Goal: Transaction & Acquisition: Obtain resource

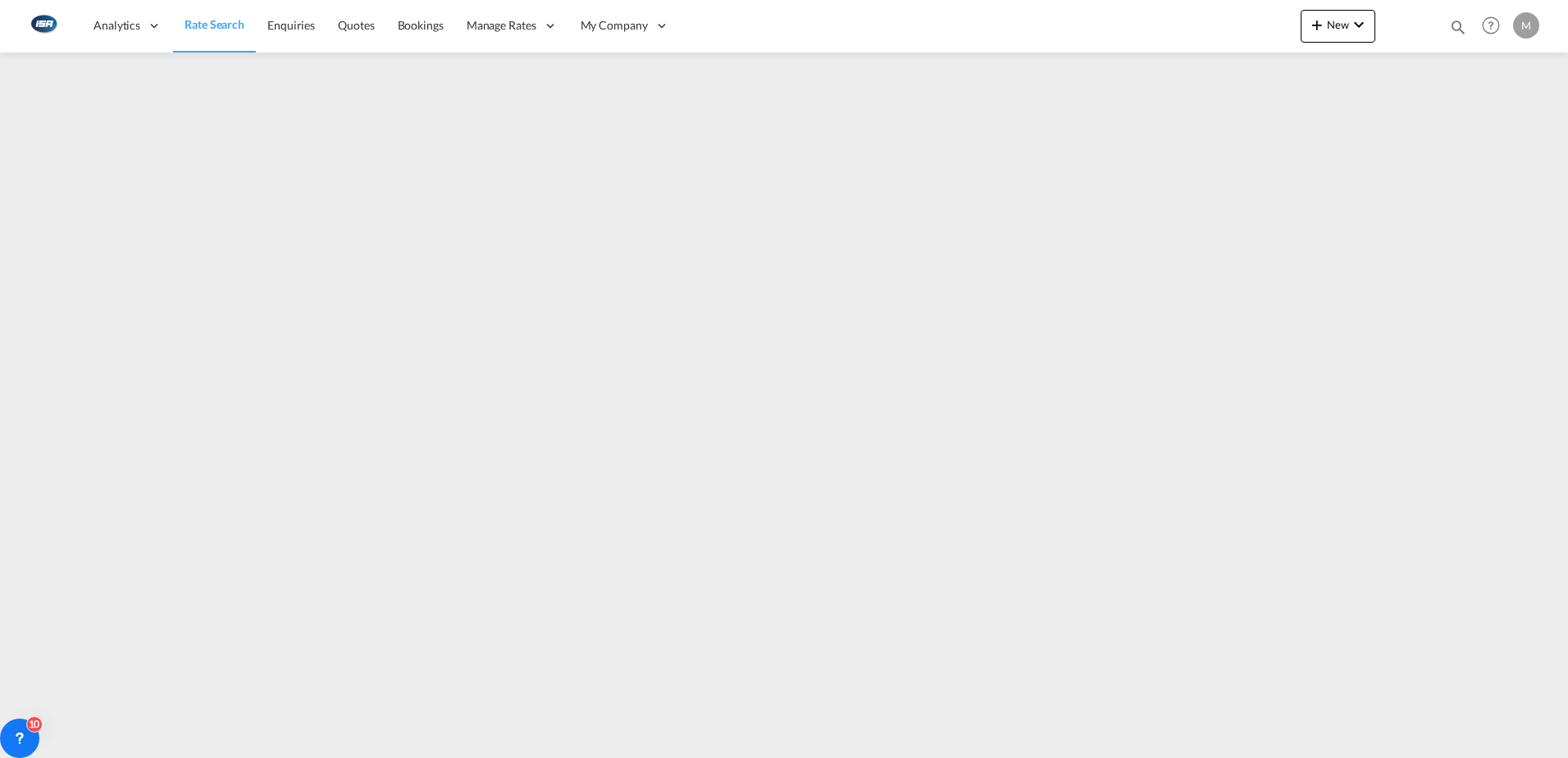
drag, startPoint x: 0, startPoint y: 0, endPoint x: 219, endPoint y: 29, distance: 220.9
click at [219, 29] on span "Rate Search" at bounding box center [215, 24] width 60 height 14
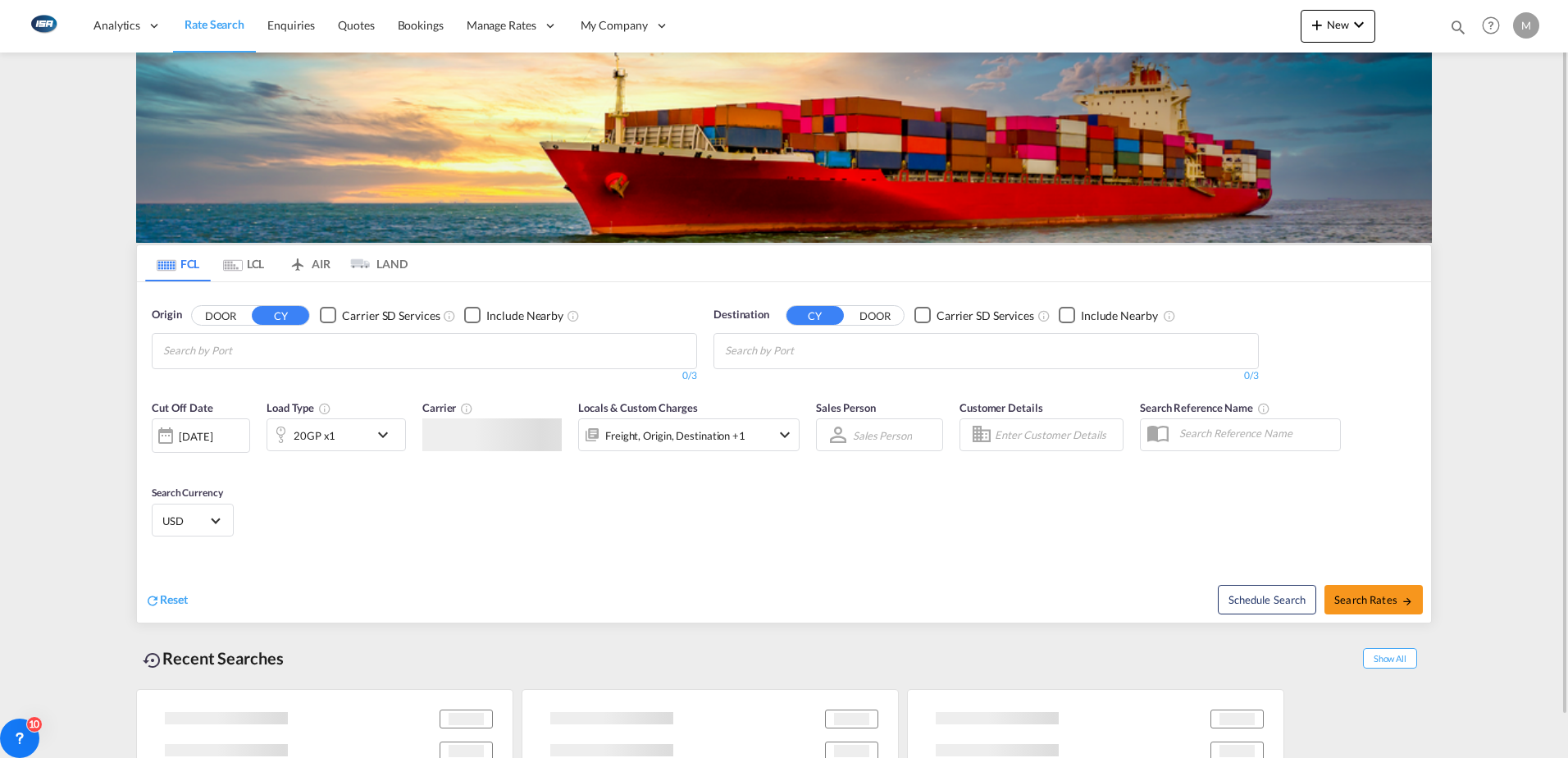
click at [241, 263] on md-icon "Use the left and right arrow keys to navigate between tabs" at bounding box center [233, 266] width 20 height 13
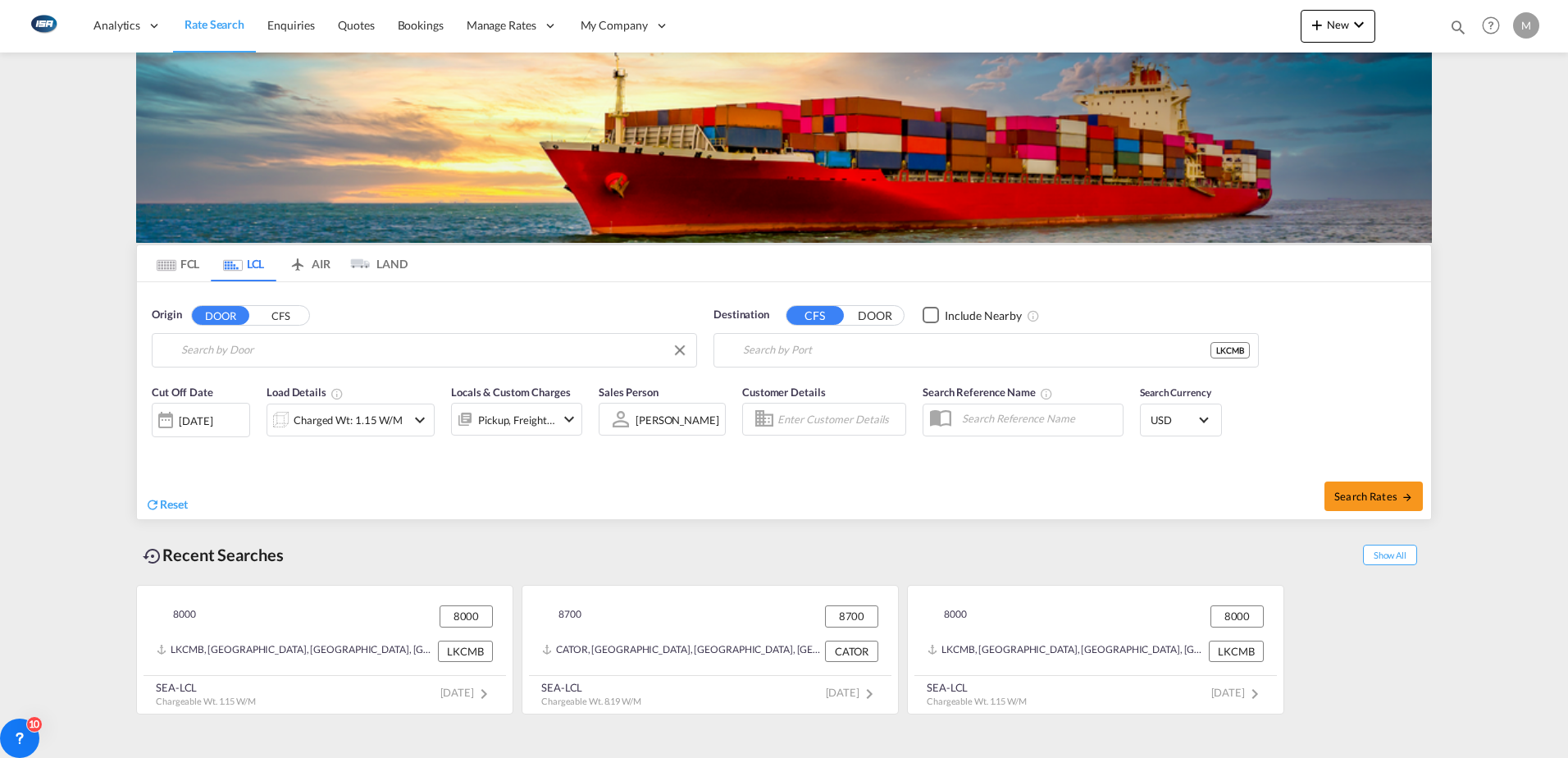
type input "DK-8000, [GEOGRAPHIC_DATA], [GEOGRAPHIC_DATA]"
type input "Colombo, LKCMB"
click at [417, 349] on input "DK-8000, [GEOGRAPHIC_DATA], [GEOGRAPHIC_DATA]" at bounding box center [434, 349] width 507 height 25
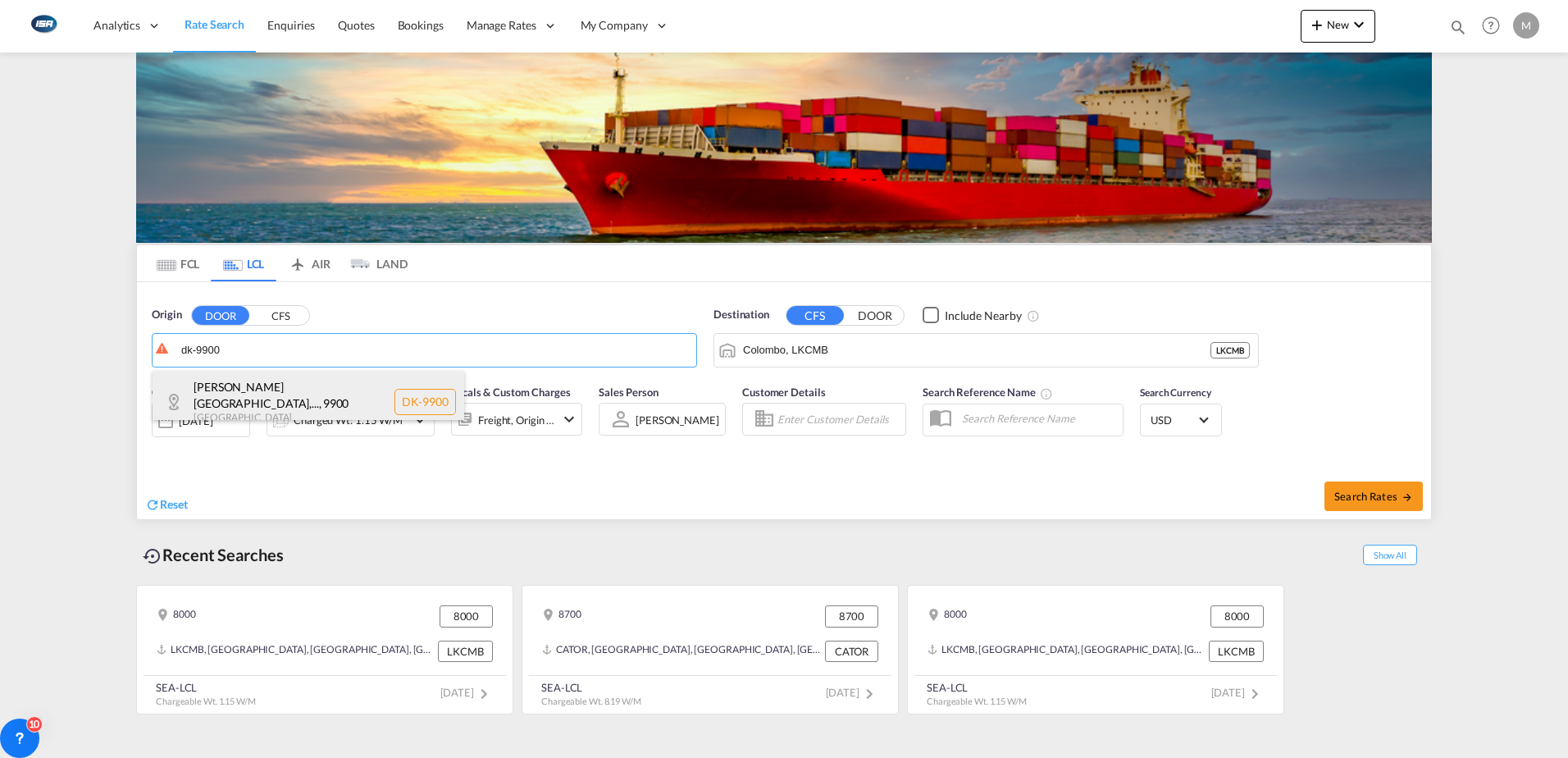
click at [272, 393] on div "[PERSON_NAME][GEOGRAPHIC_DATA],... , 9900 [GEOGRAPHIC_DATA] DK-9900" at bounding box center [308, 402] width 312 height 63
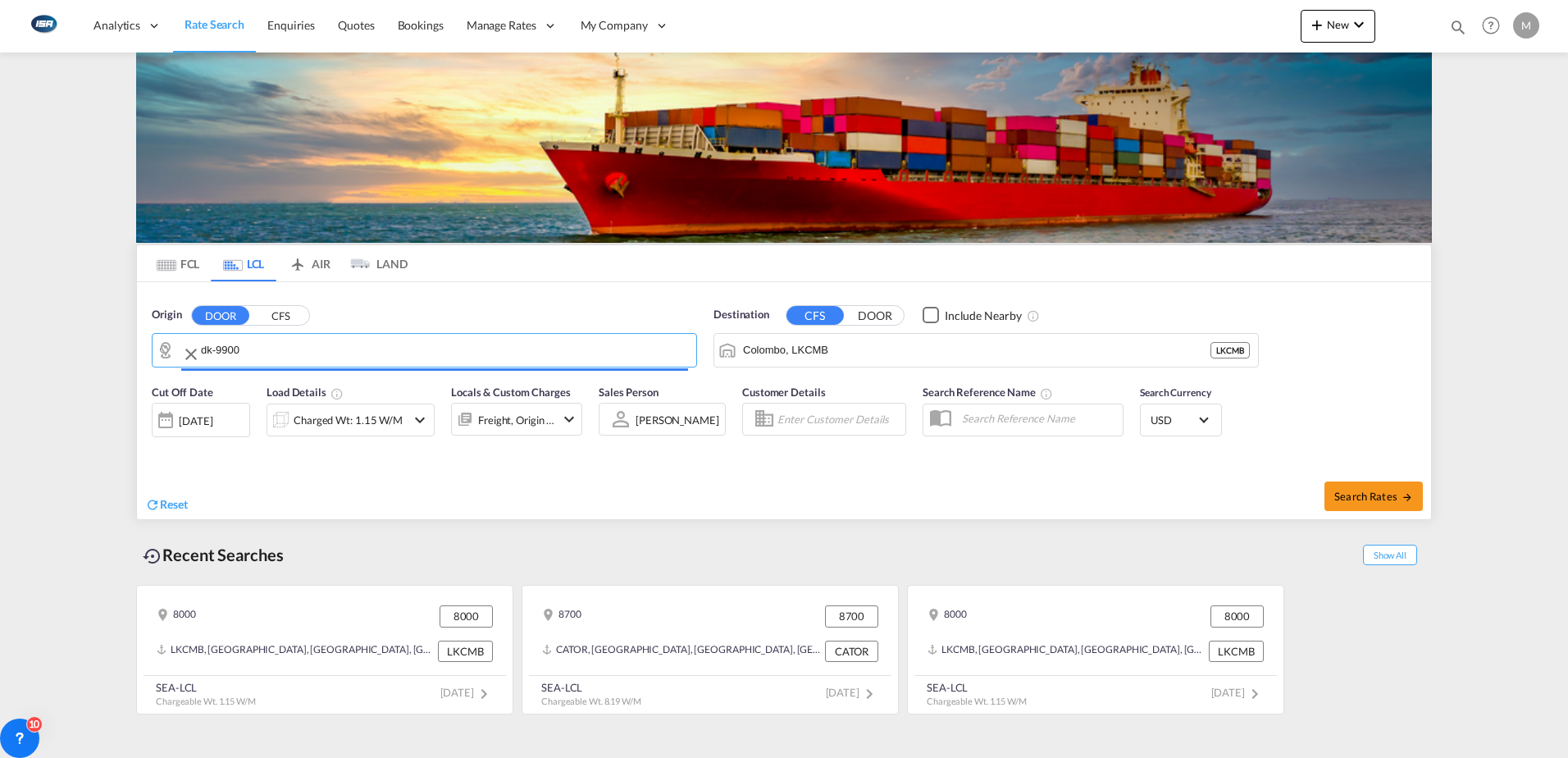
type input "DK-9900, [GEOGRAPHIC_DATA][PERSON_NAME][GEOGRAPHIC_DATA], [GEOGRAPHIC_DATA], [G…"
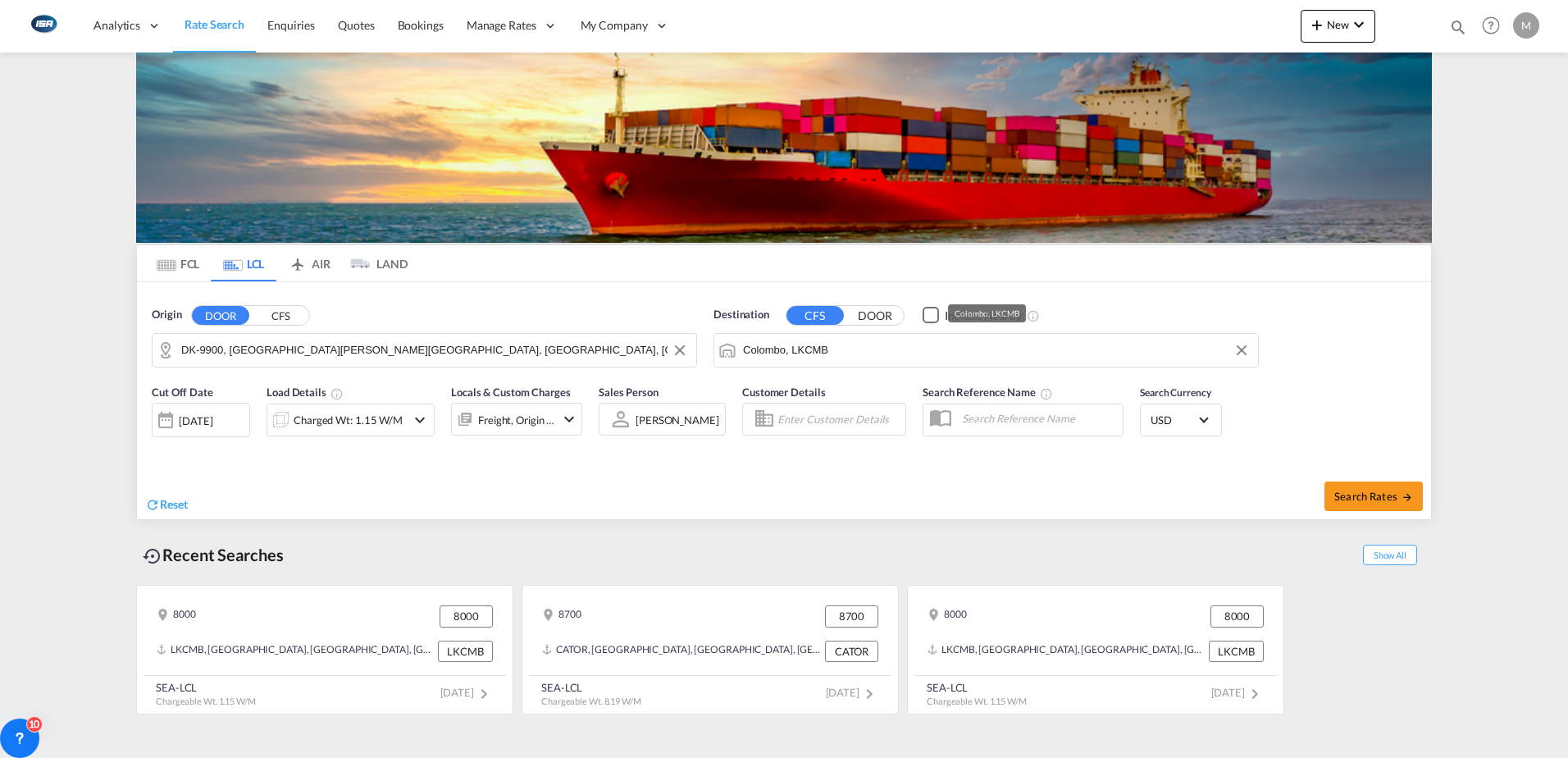
click at [1060, 359] on input "Colombo, LKCMB" at bounding box center [996, 349] width 507 height 25
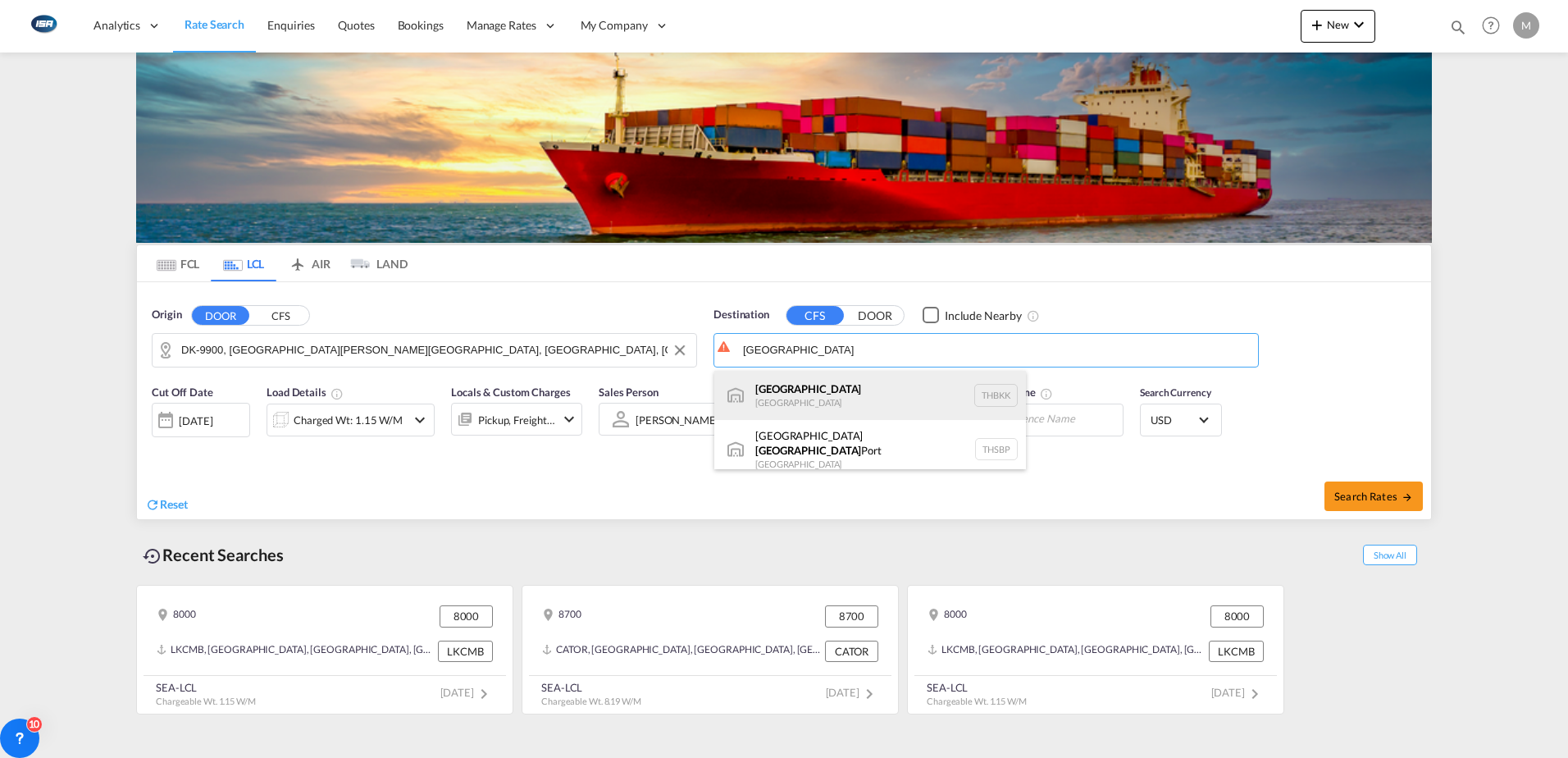
click at [782, 387] on div "[GEOGRAPHIC_DATA] [GEOGRAPHIC_DATA] THBKK" at bounding box center [869, 396] width 312 height 49
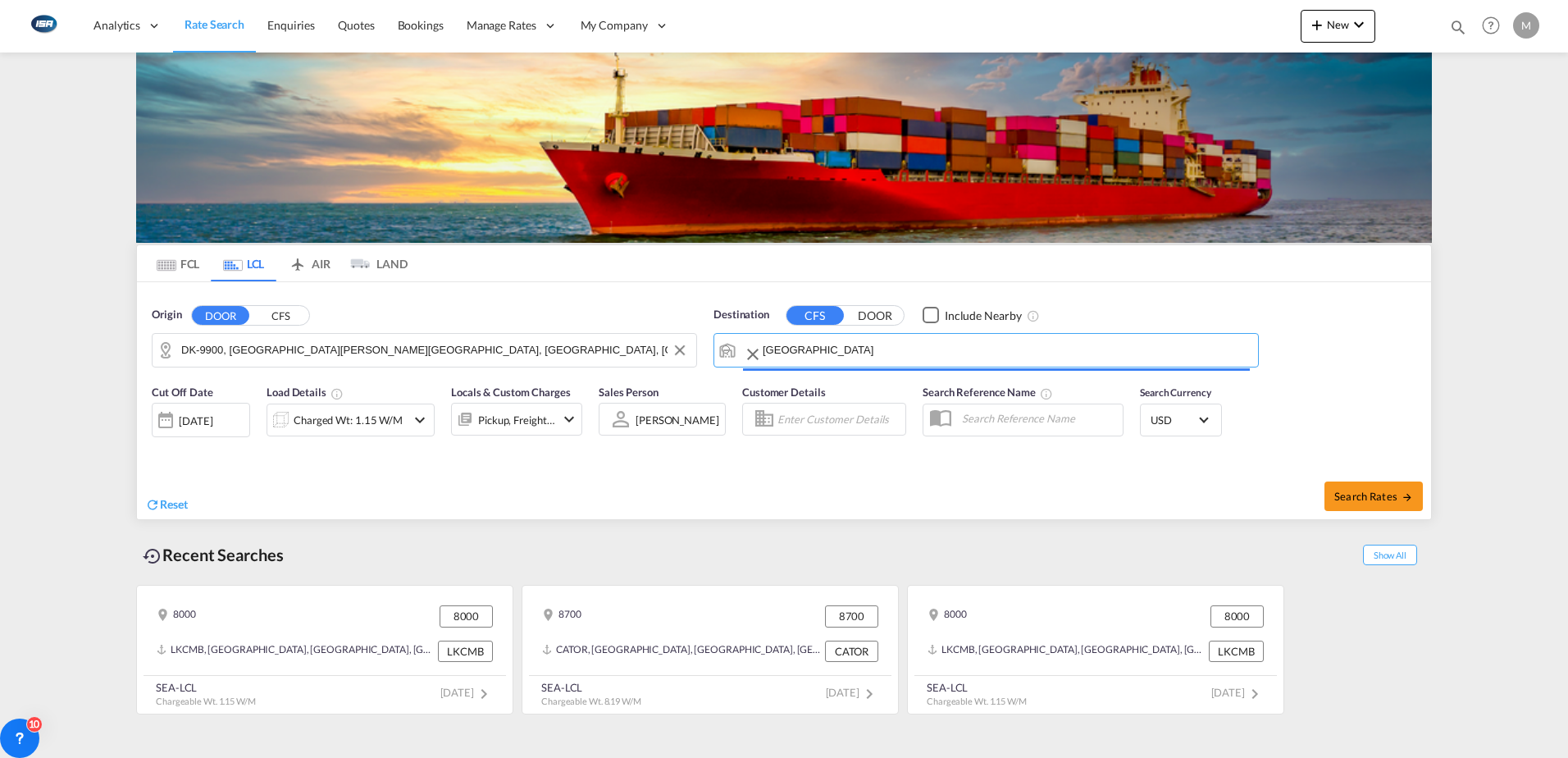
type input "[GEOGRAPHIC_DATA], THBKK"
click at [333, 420] on div "Charged Wt: 1.15 W/M" at bounding box center [348, 419] width 109 height 23
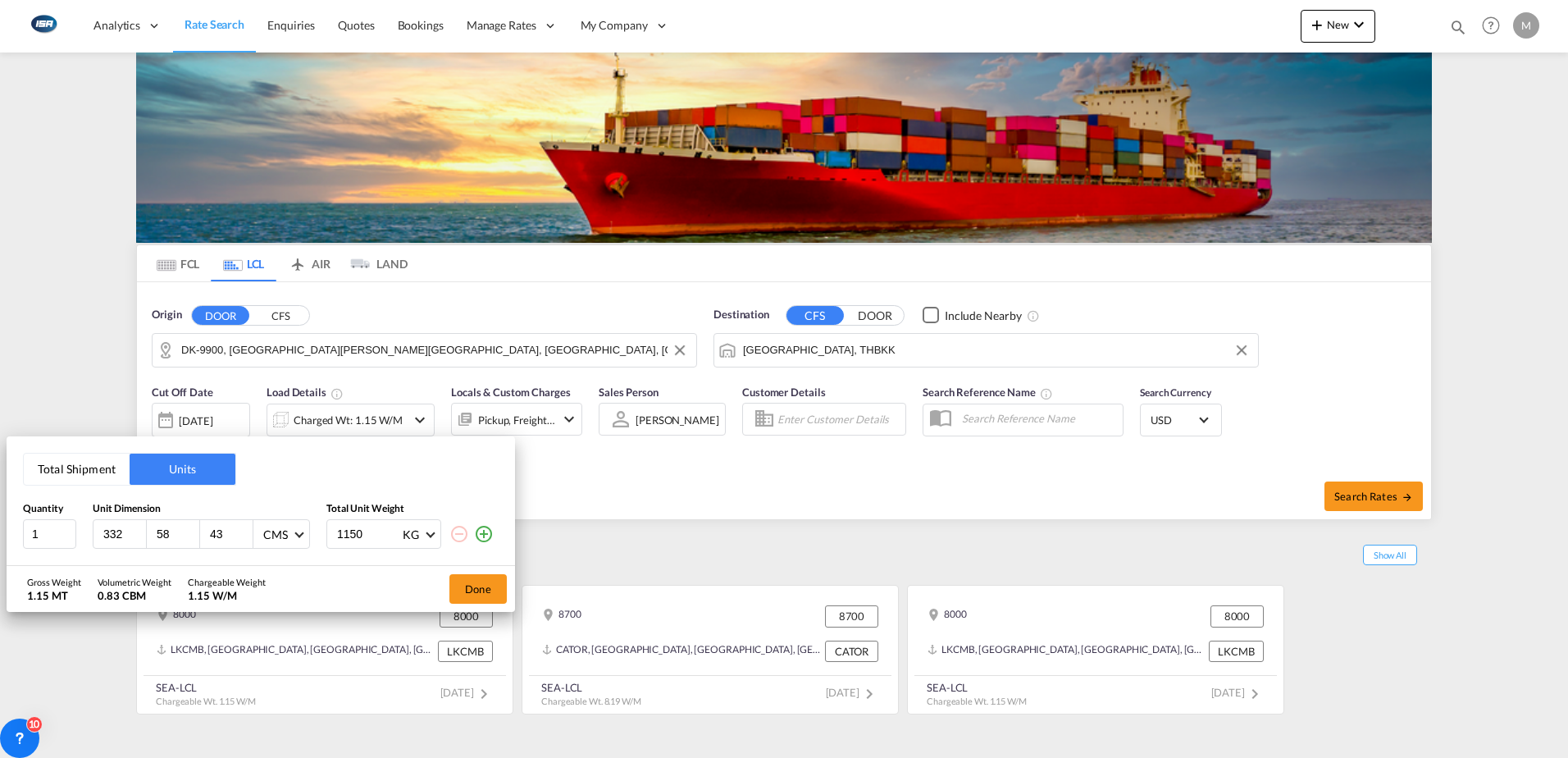
click at [62, 477] on button "Total Shipment" at bounding box center [76, 470] width 106 height 31
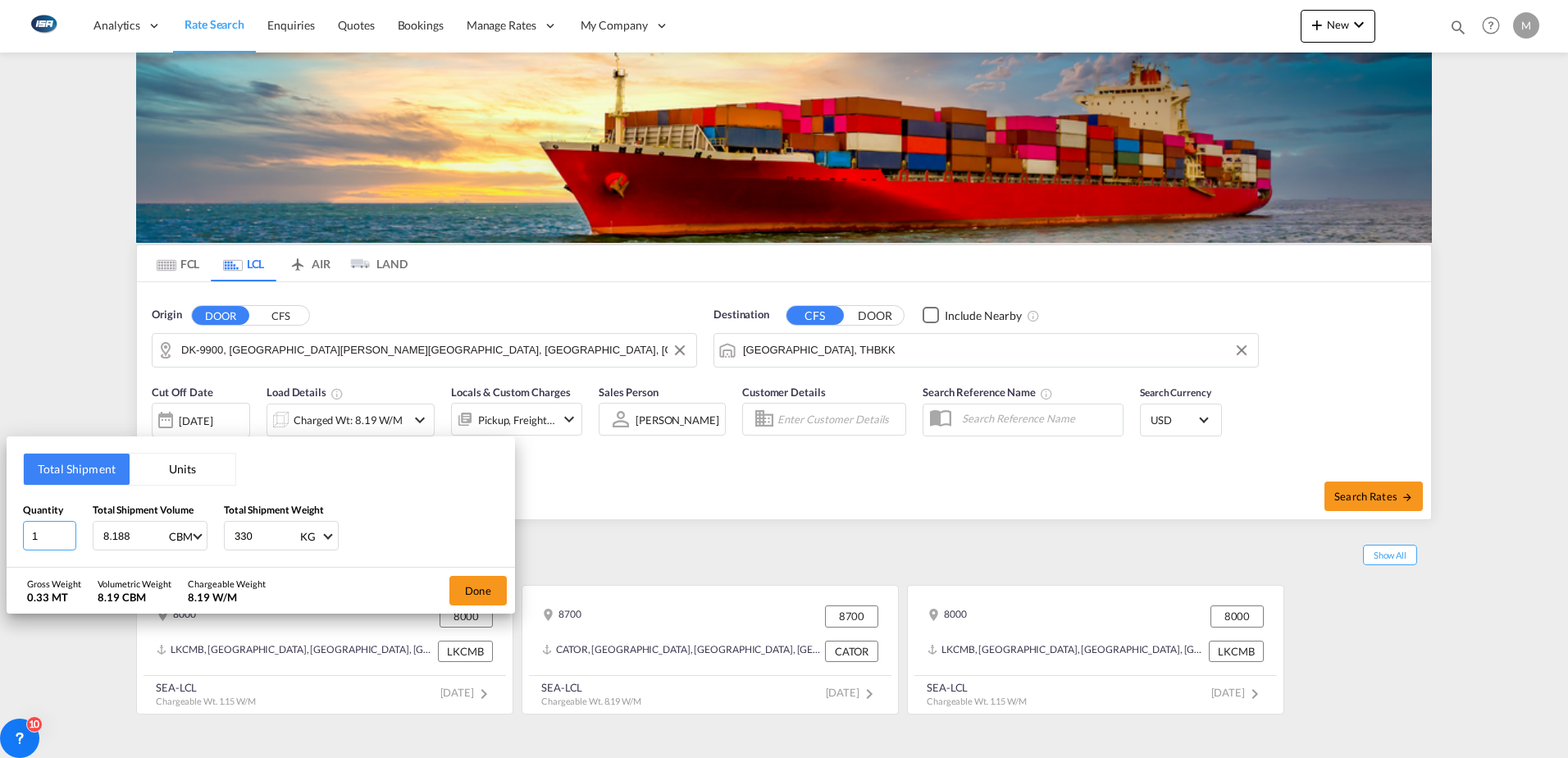
click at [51, 539] on input "1" at bounding box center [49, 536] width 54 height 29
type input "1"
type input "87"
click at [490, 595] on button "Done" at bounding box center [477, 591] width 57 height 29
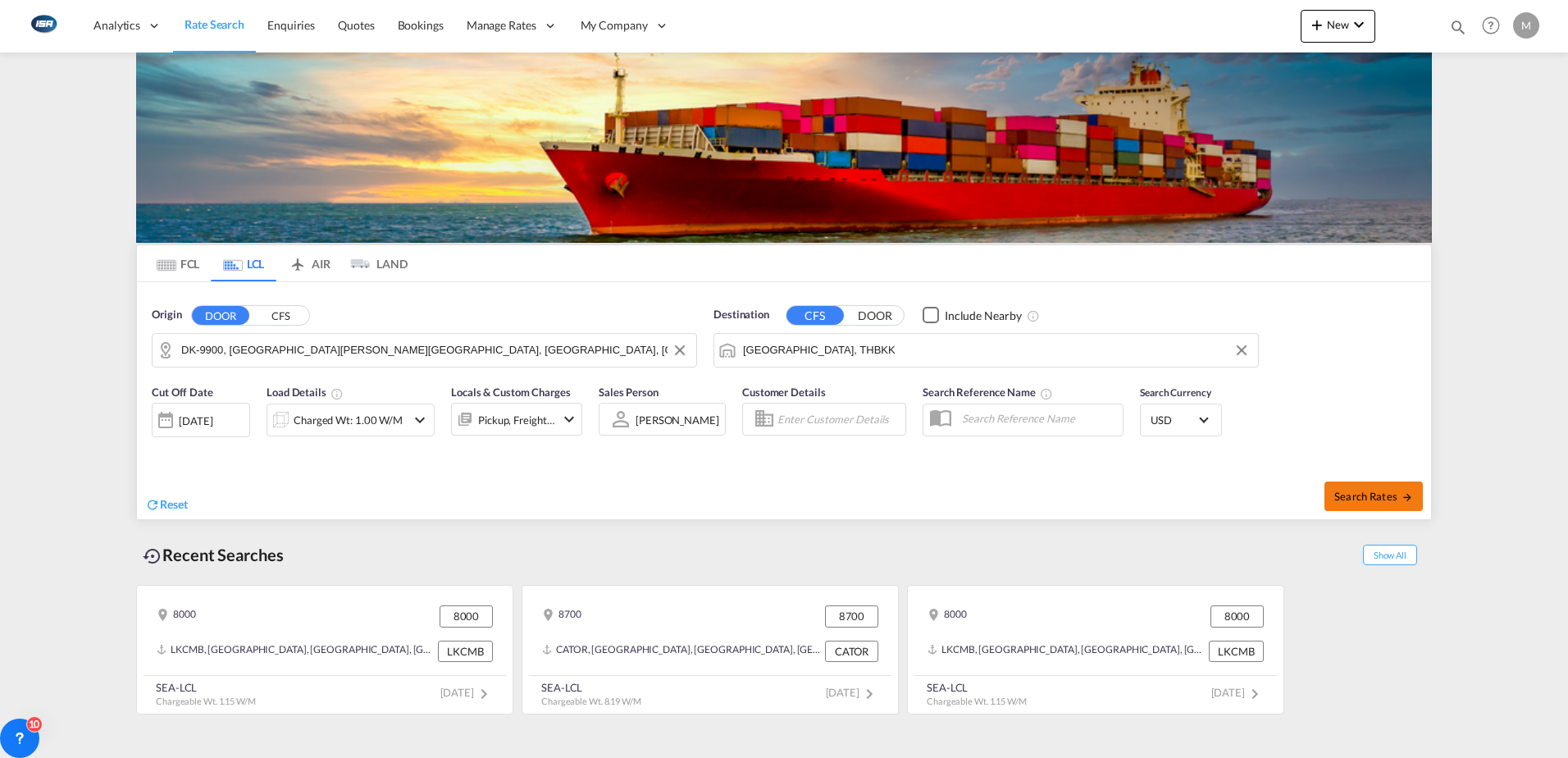
click at [1389, 492] on span "Search Rates" at bounding box center [1373, 496] width 79 height 13
type input "9900 to THBKK / [DATE]"
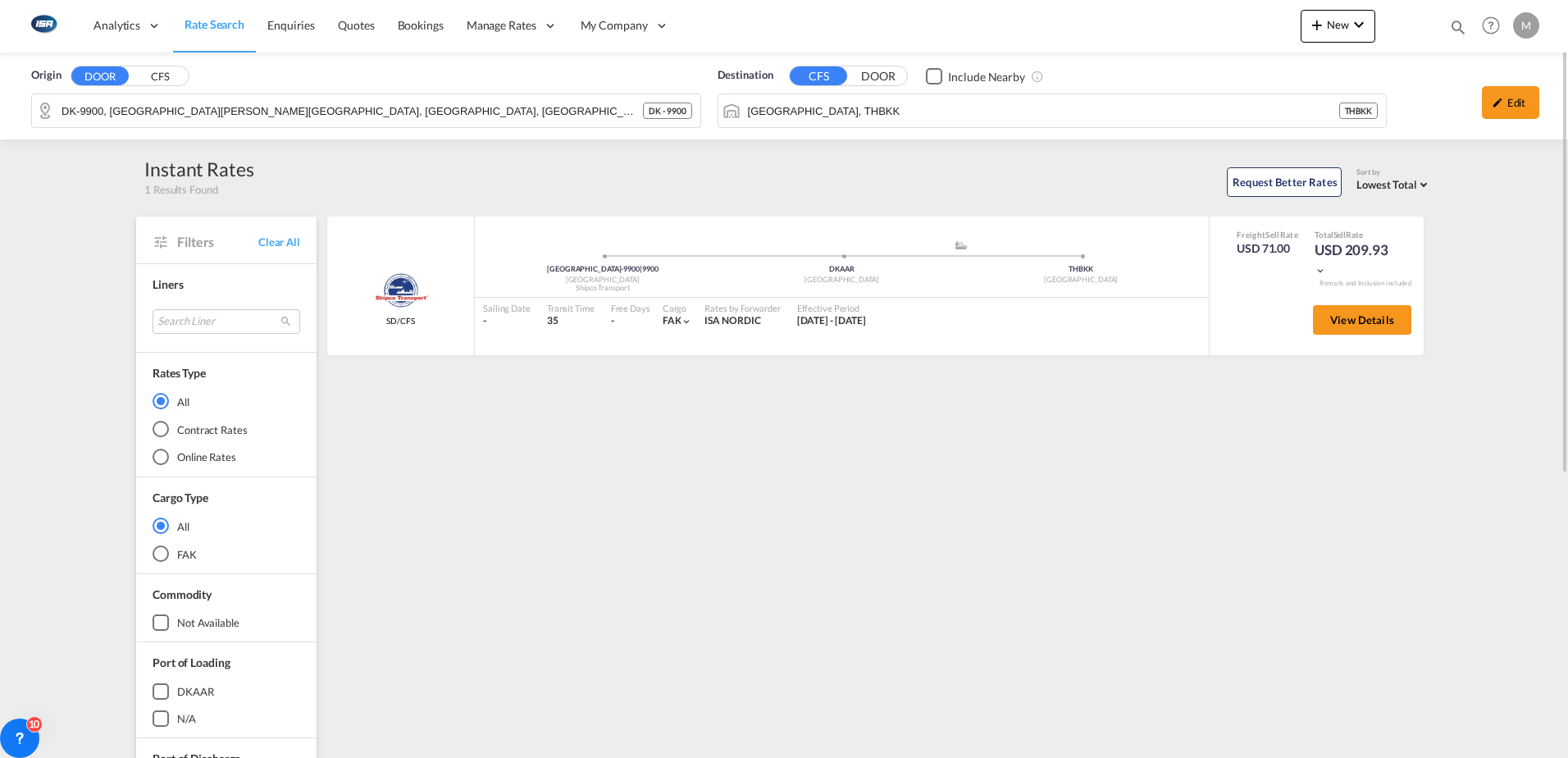
click at [1510, 111] on div "Edit" at bounding box center [1510, 103] width 57 height 33
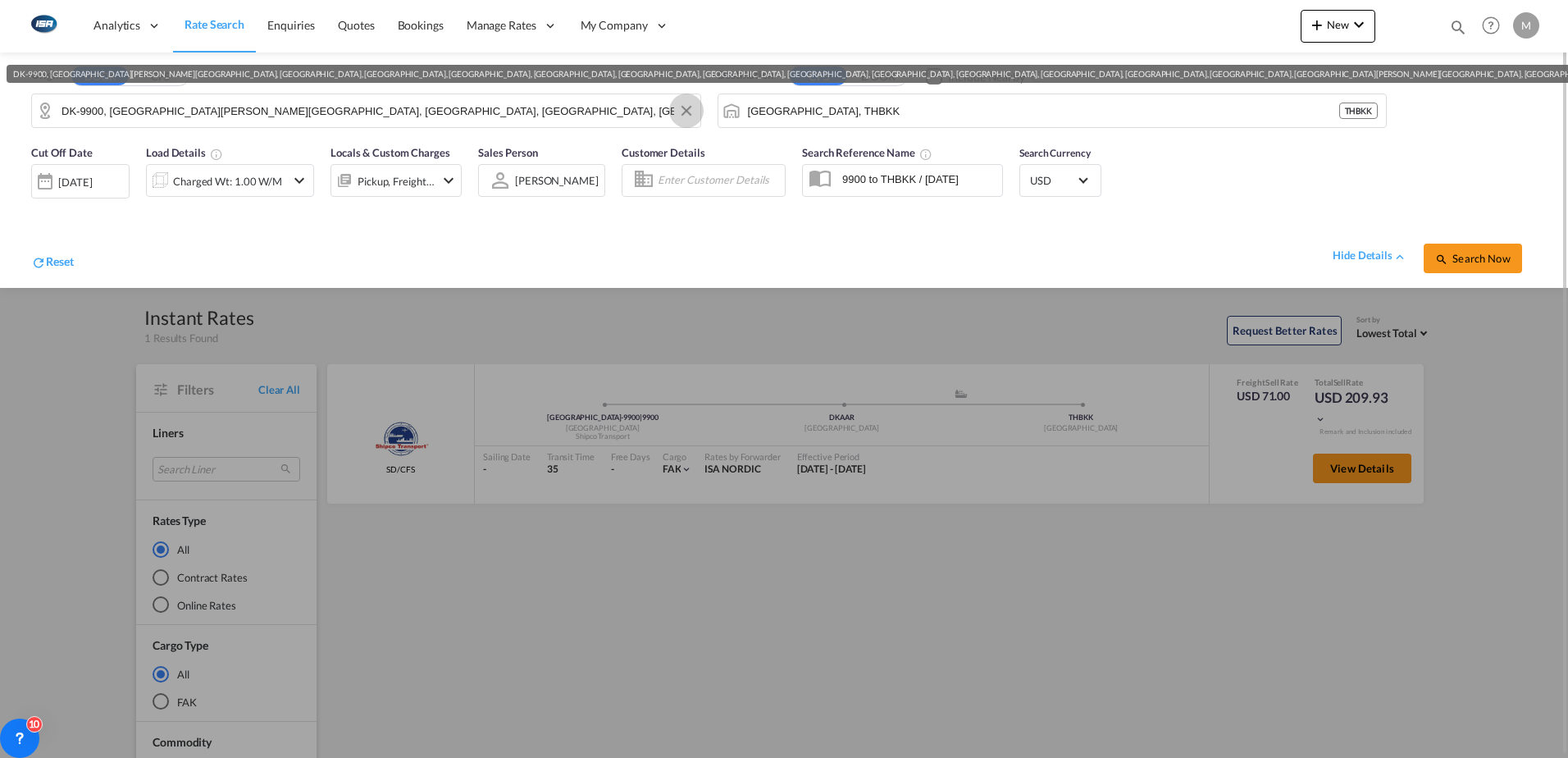
click at [686, 111] on button "Clear Input" at bounding box center [686, 110] width 25 height 25
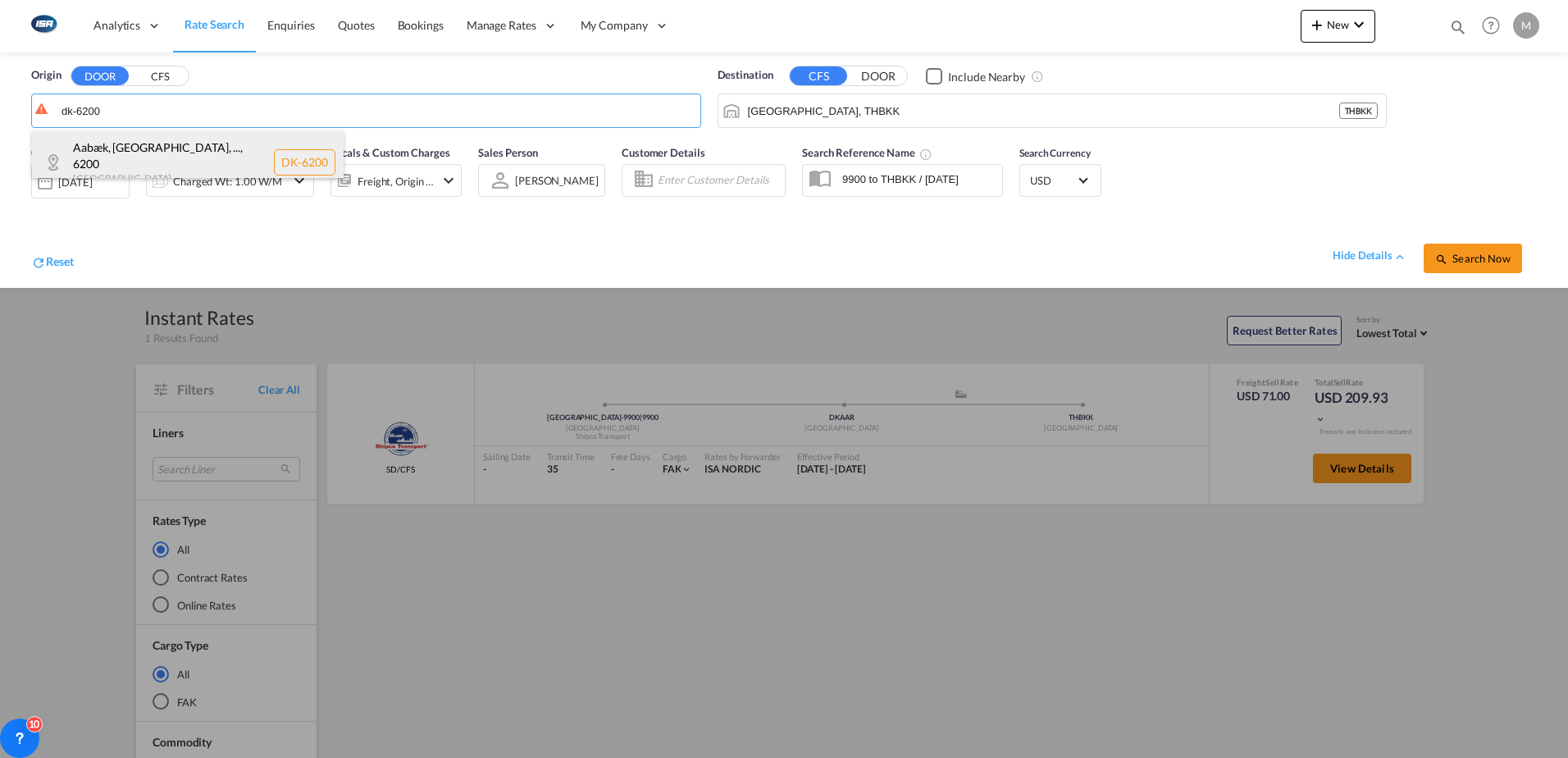
click at [133, 150] on div "Aabæk, [GEOGRAPHIC_DATA], ... , 6200 [GEOGRAPHIC_DATA] DK-6200" at bounding box center [187, 162] width 312 height 63
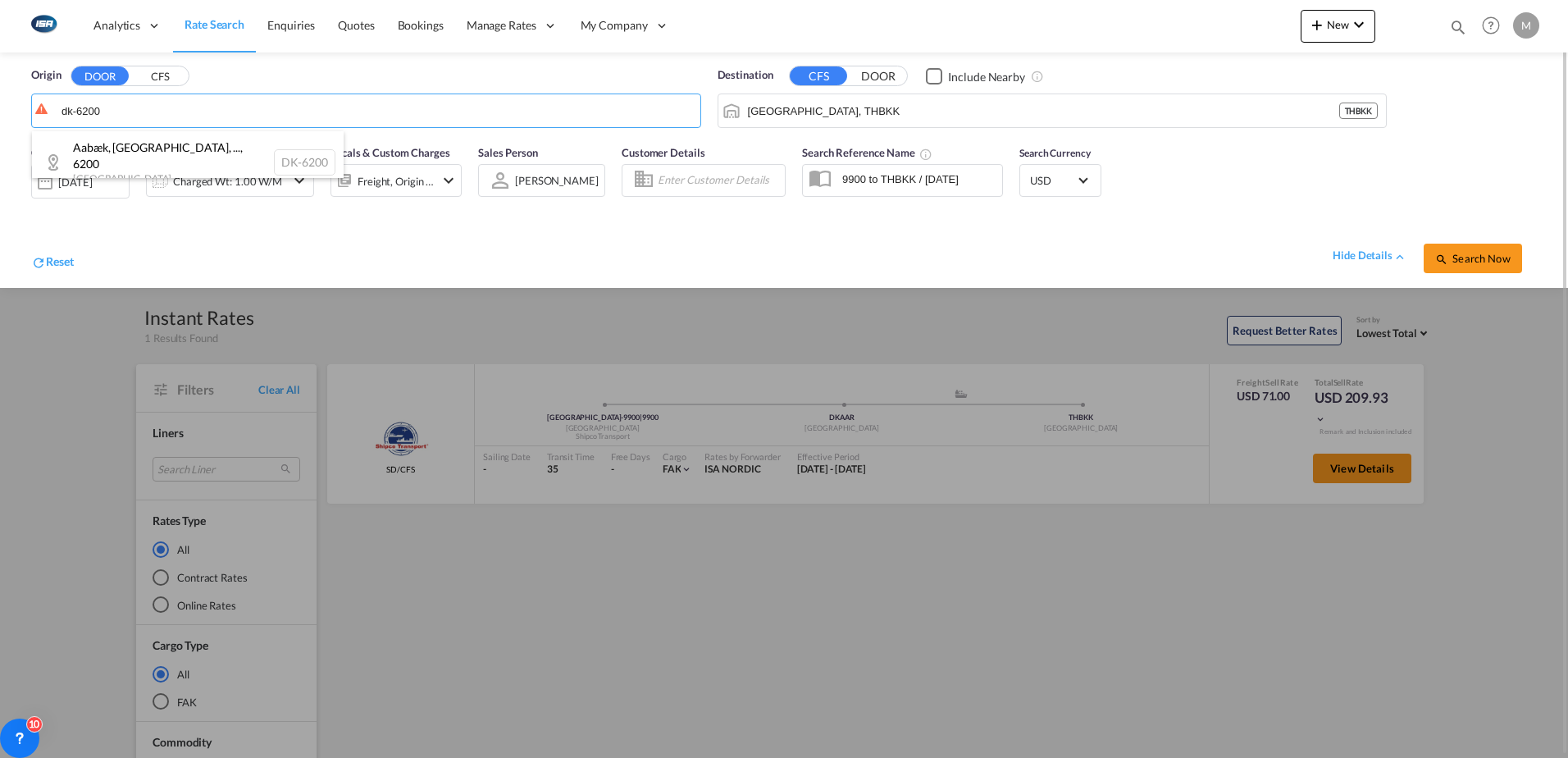
click at [892, 112] on input "[GEOGRAPHIC_DATA], THBKK" at bounding box center [1043, 110] width 591 height 25
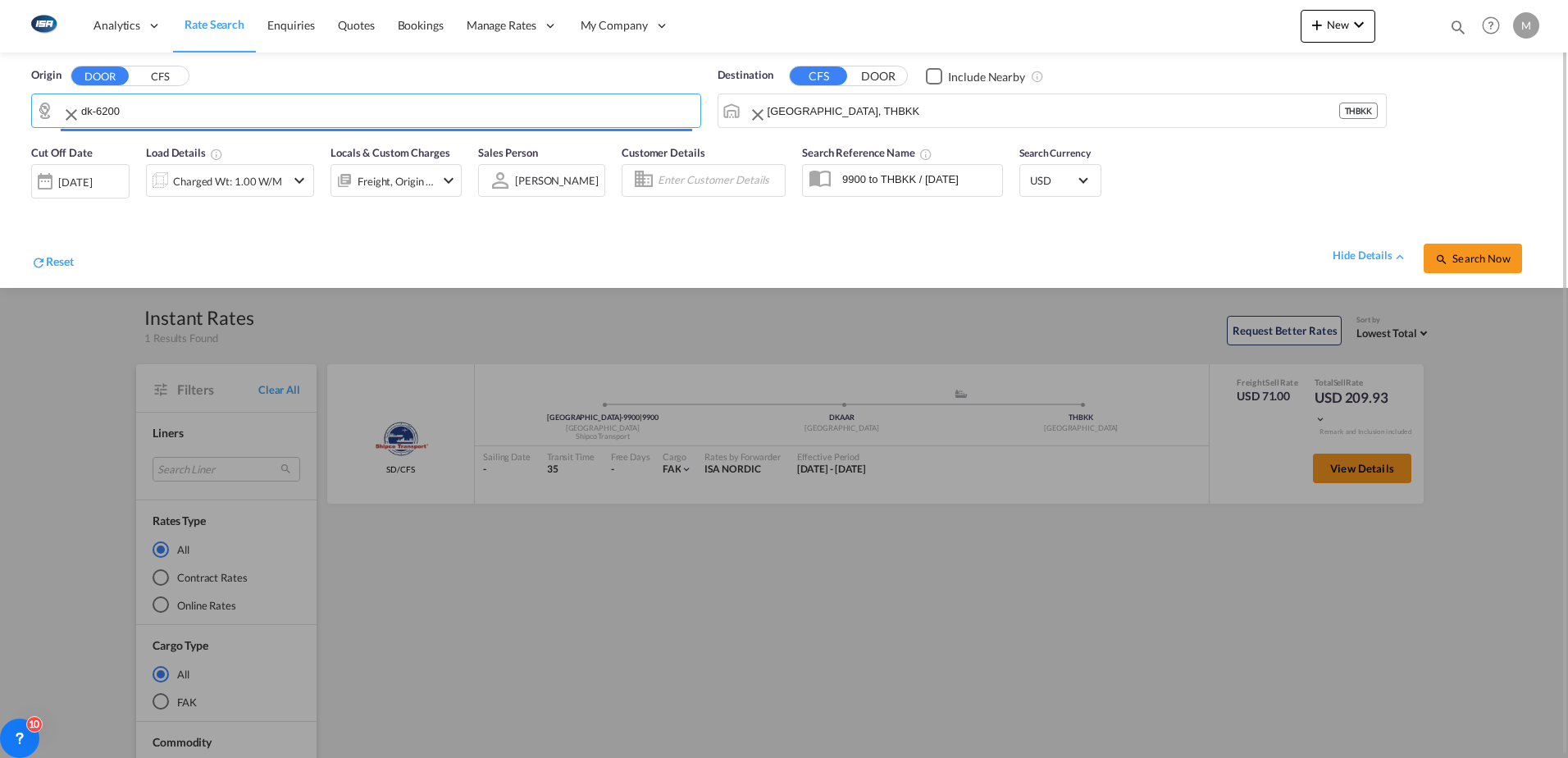
type input "DK-6200, [GEOGRAPHIC_DATA], [GEOGRAPHIC_DATA], [GEOGRAPHIC_DATA], [GEOGRAPHIC_D…"
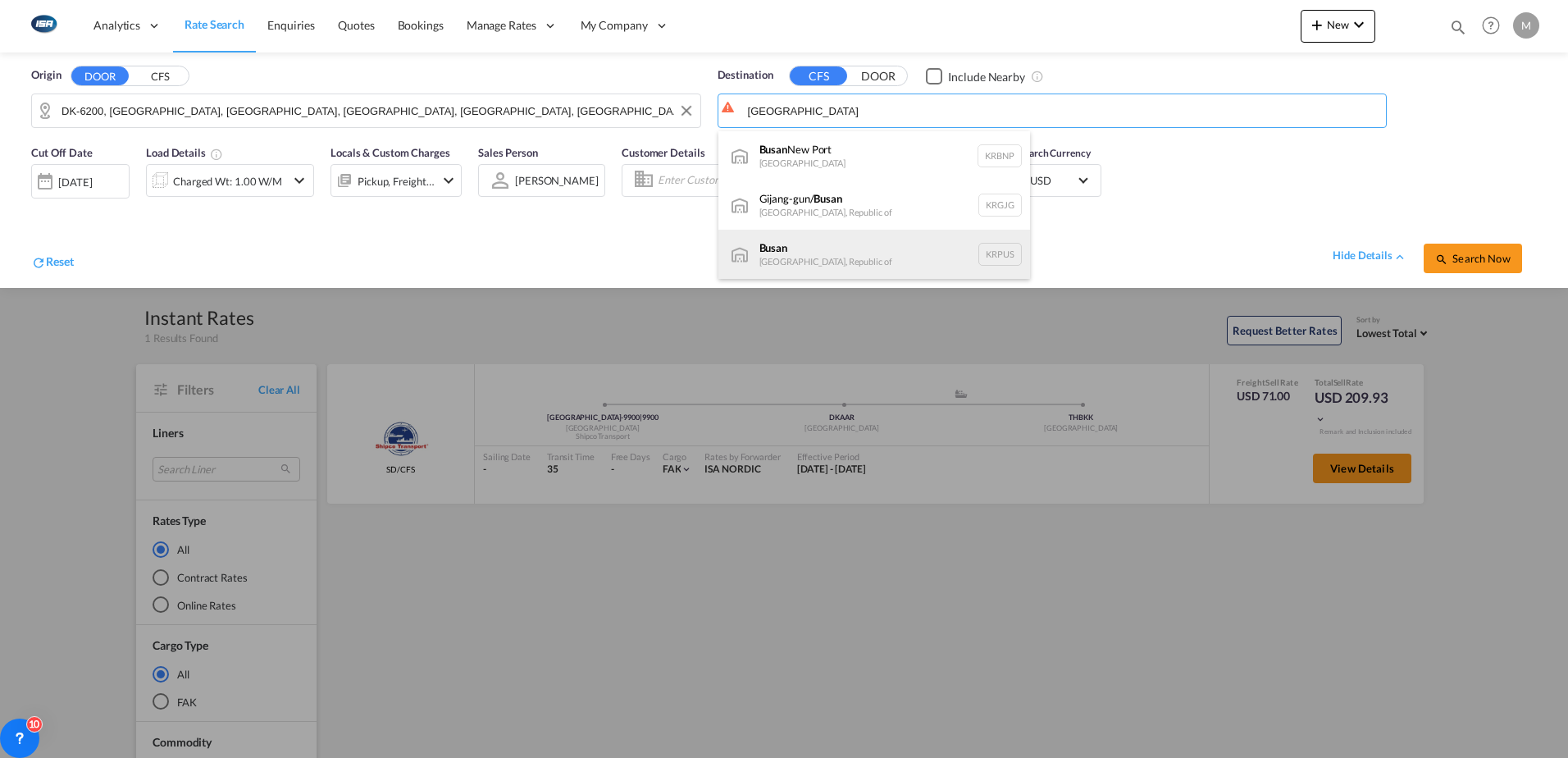
click at [795, 249] on div "Busan Korea, Republic of KRPUS" at bounding box center [874, 254] width 312 height 49
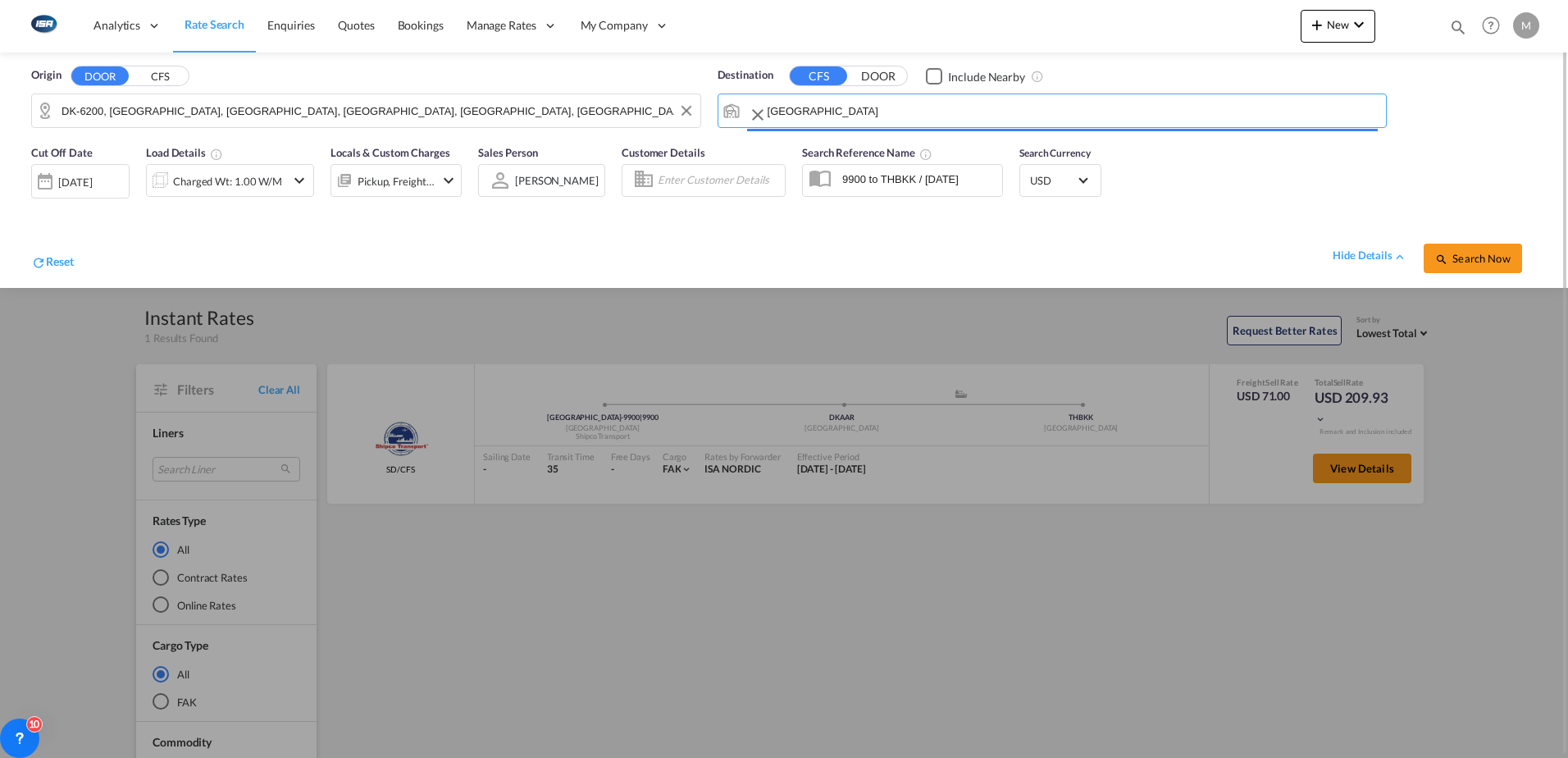
type input "Busan, KRPUS"
click at [211, 186] on div "Charged Wt: 1.00 W/M" at bounding box center [227, 181] width 109 height 23
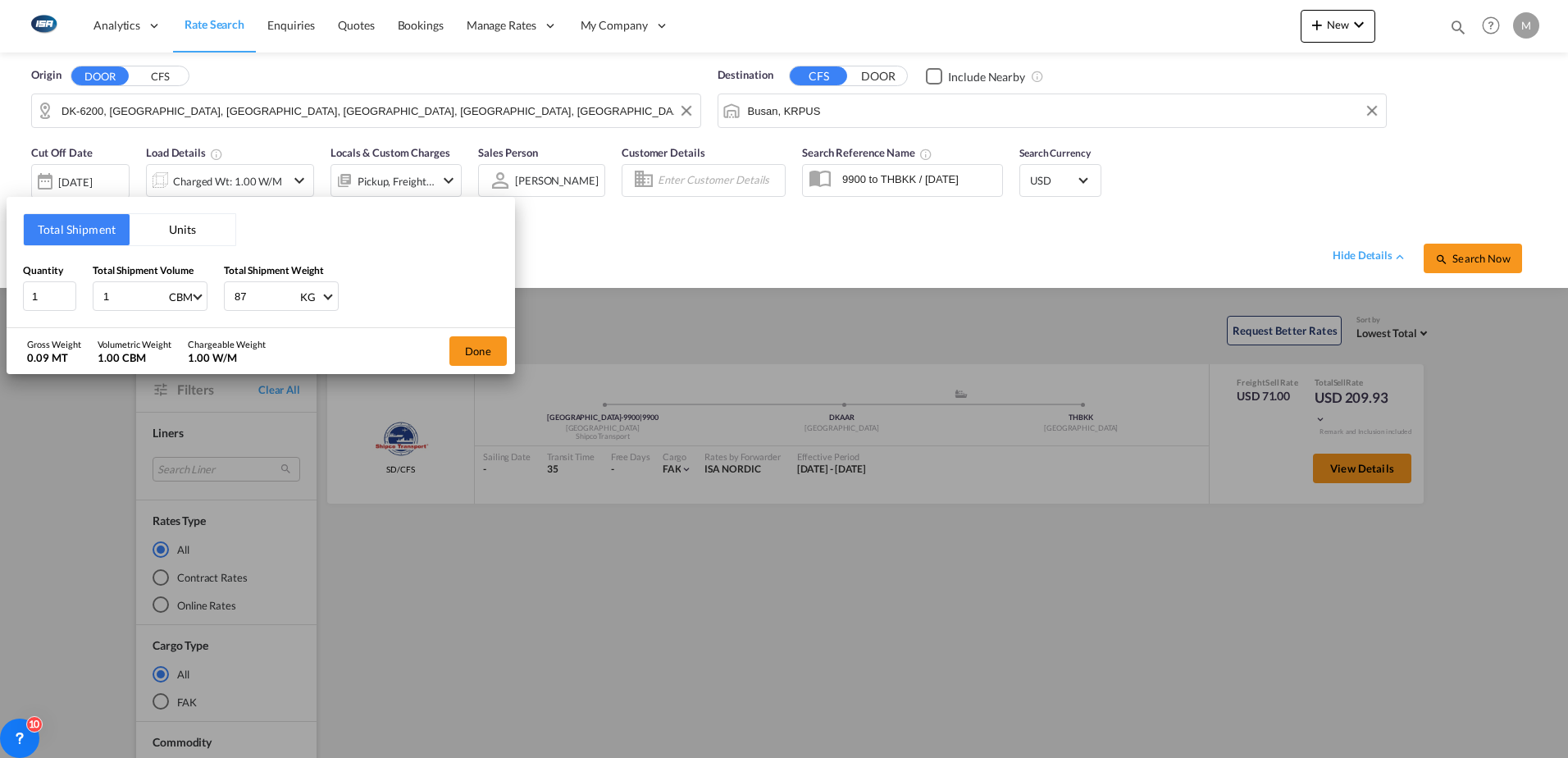
click at [165, 239] on button "Units" at bounding box center [182, 229] width 106 height 31
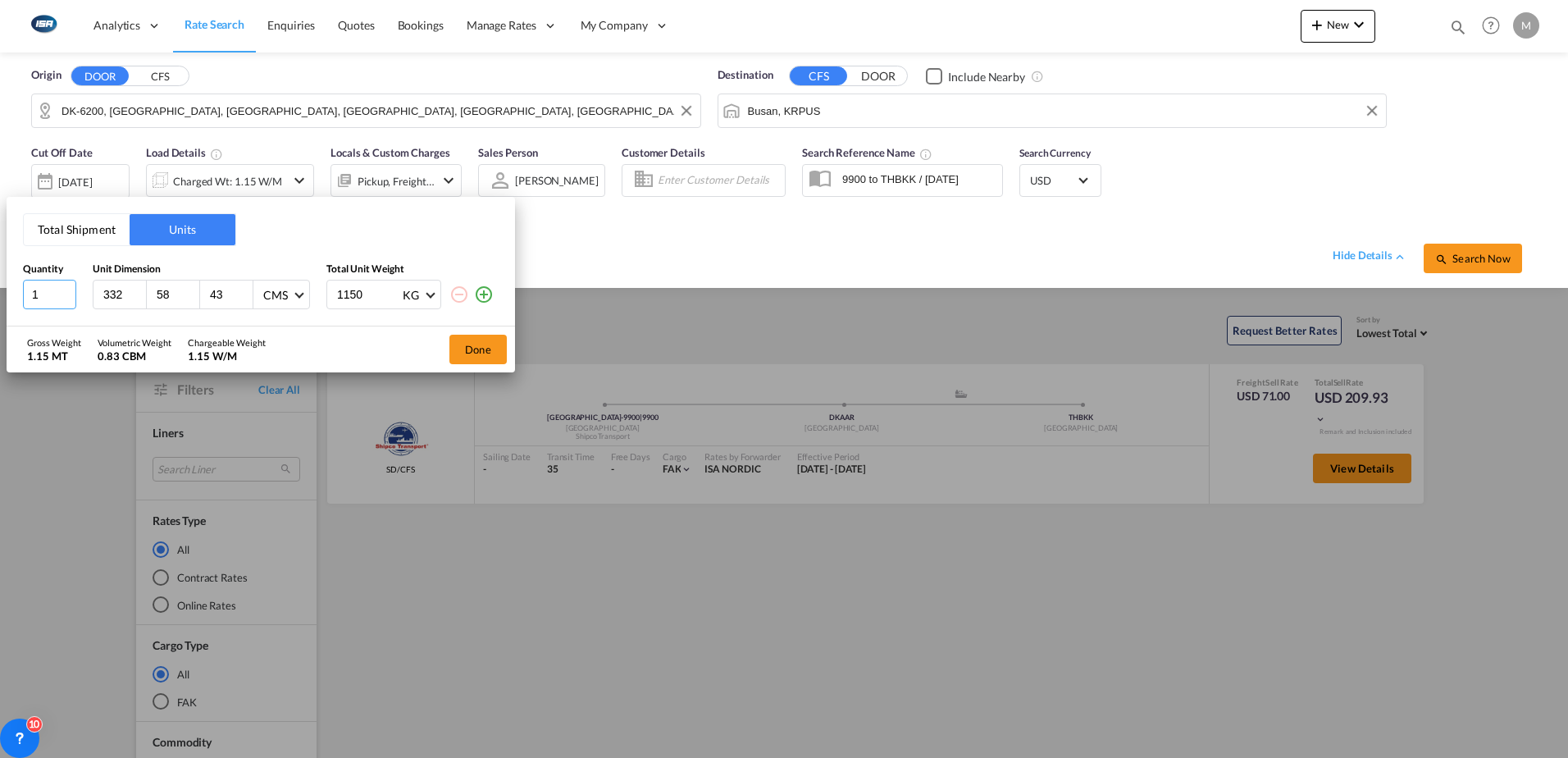
click at [47, 298] on input "1" at bounding box center [49, 294] width 54 height 29
type input "120"
type input "80"
type input "36"
type input "100"
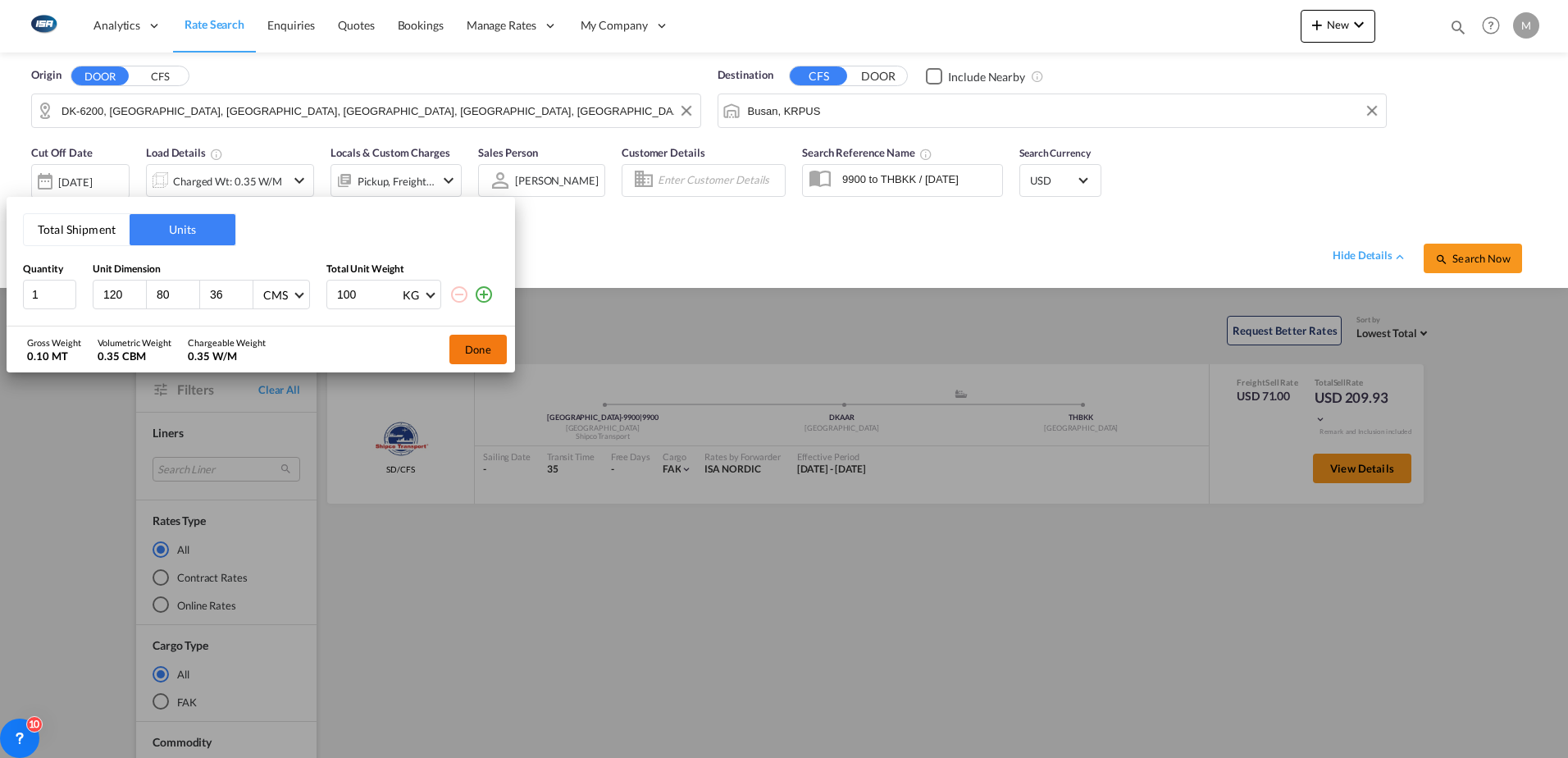
click at [476, 348] on button "Done" at bounding box center [477, 349] width 57 height 29
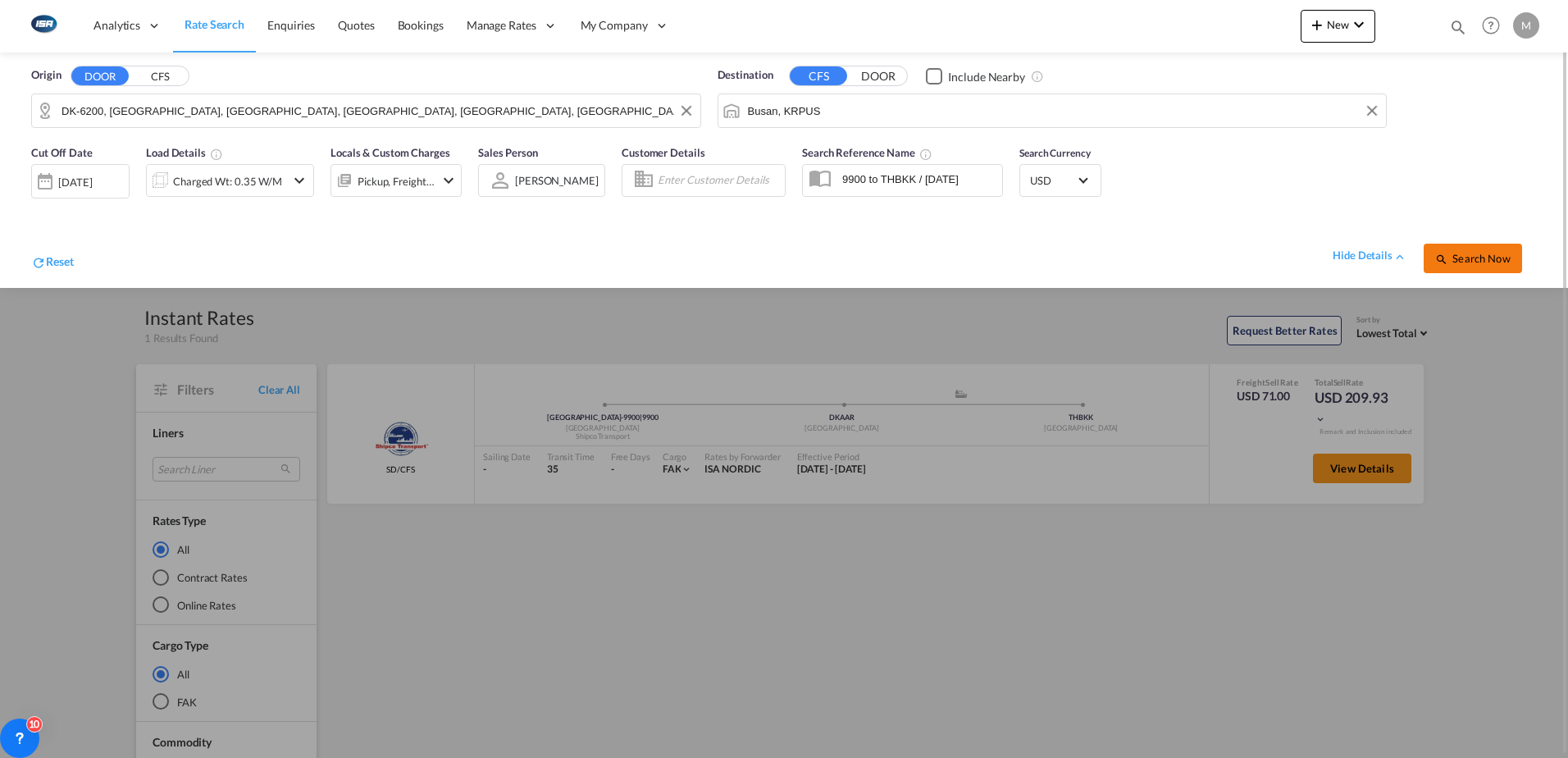
click at [1483, 251] on button "Search Now" at bounding box center [1473, 258] width 98 height 29
